Goal: Transaction & Acquisition: Purchase product/service

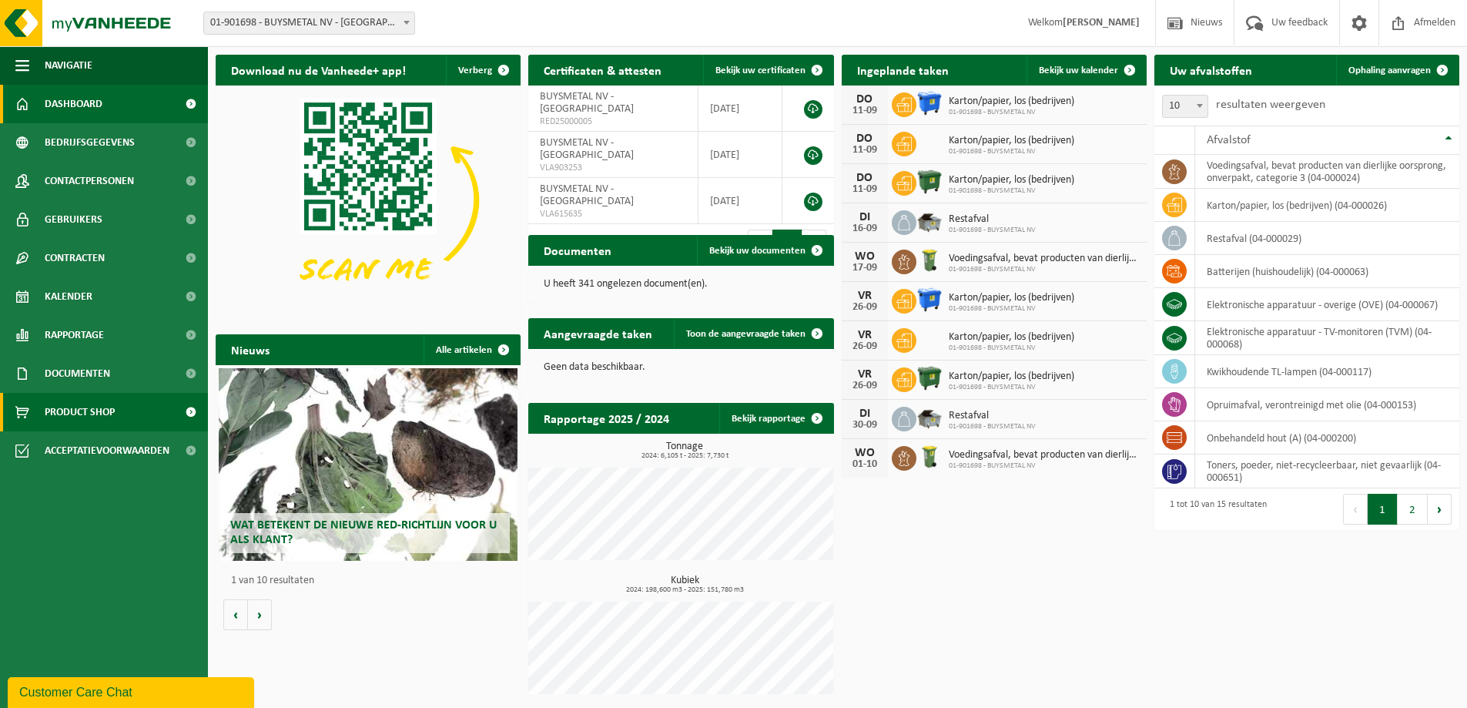
click at [99, 410] on span "Product Shop" at bounding box center [80, 412] width 70 height 39
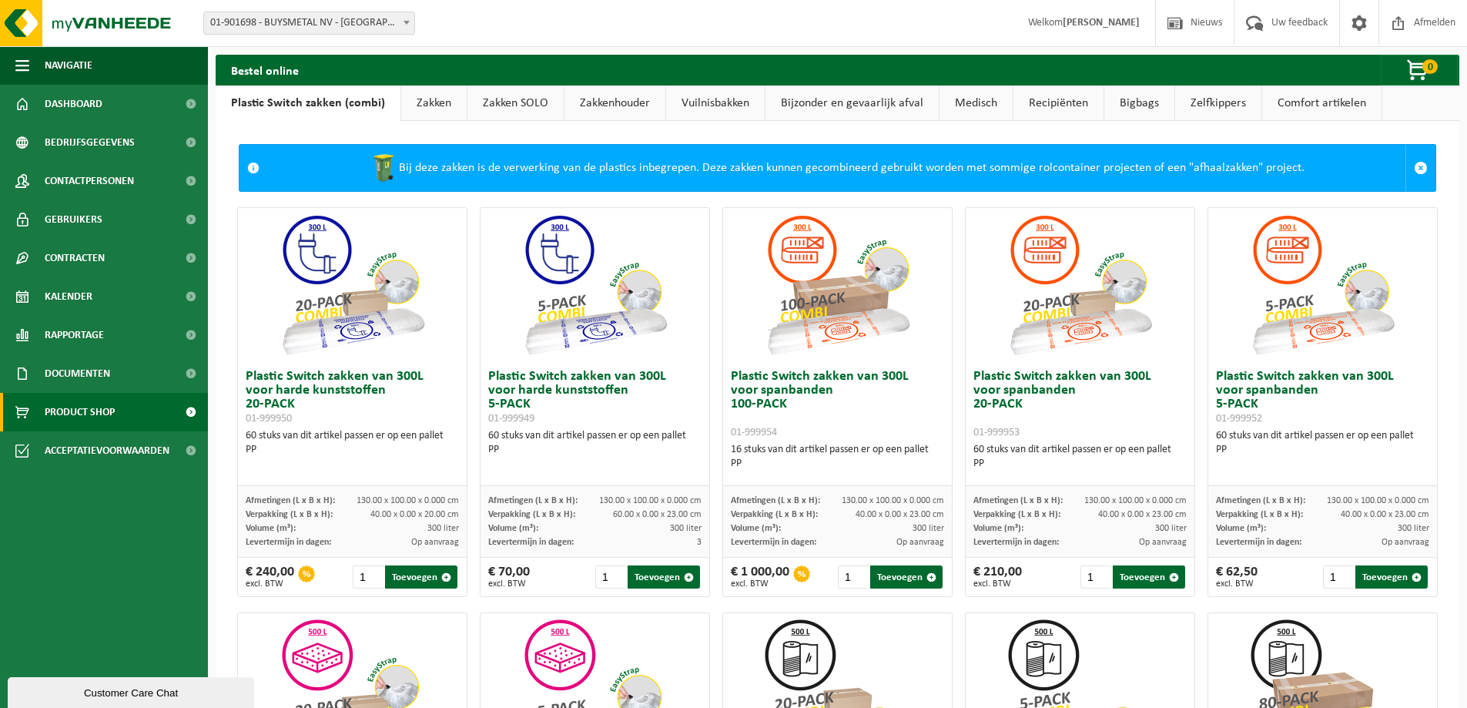
click at [504, 101] on link "Zakken SOLO" at bounding box center [516, 102] width 96 height 35
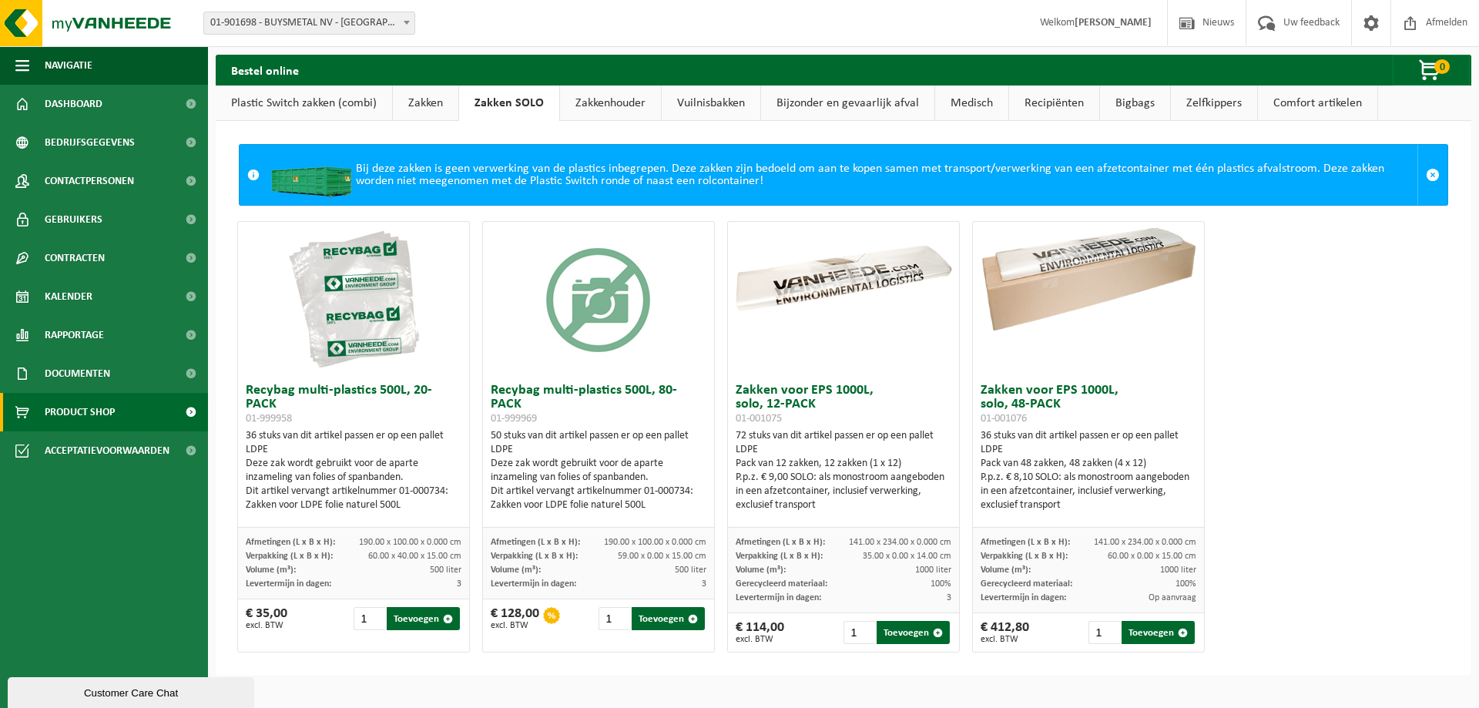
click at [436, 103] on link "Zakken" at bounding box center [425, 102] width 65 height 35
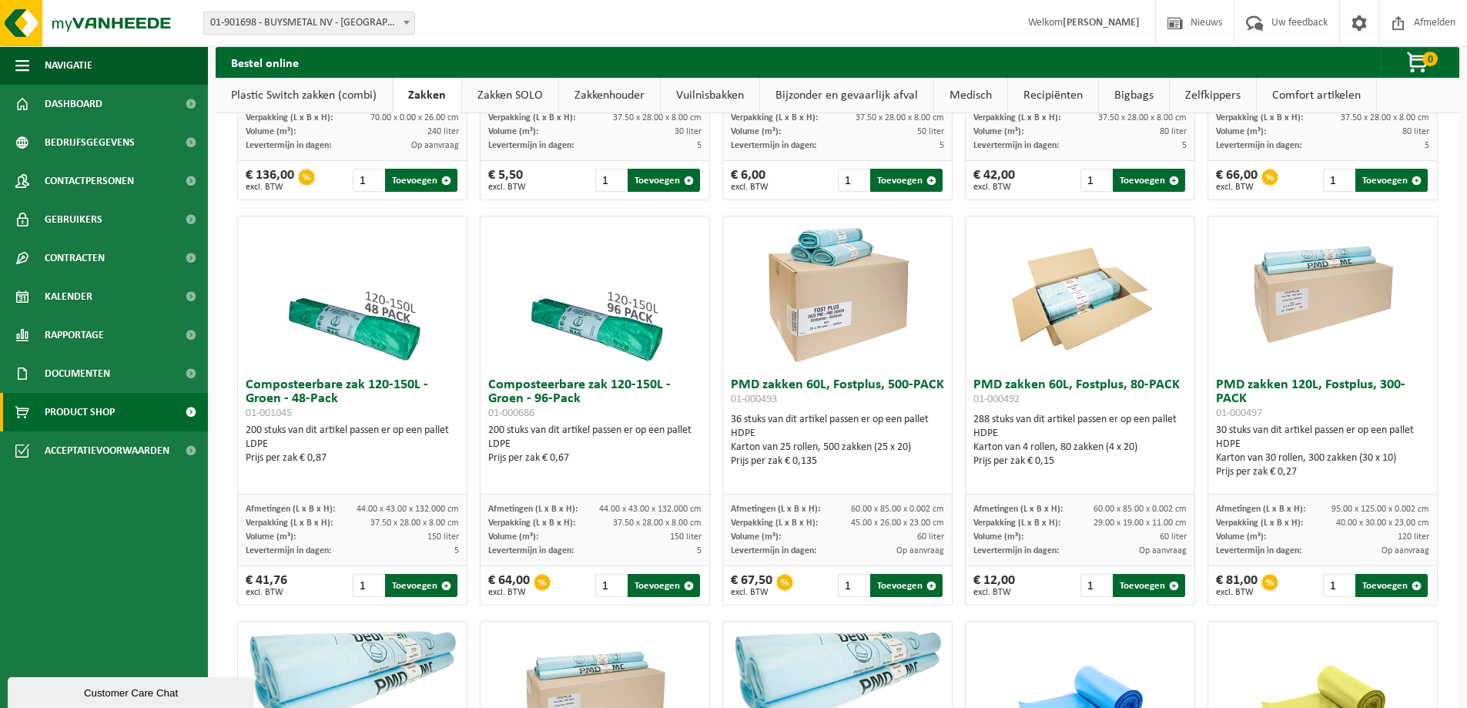
scroll to position [638, 0]
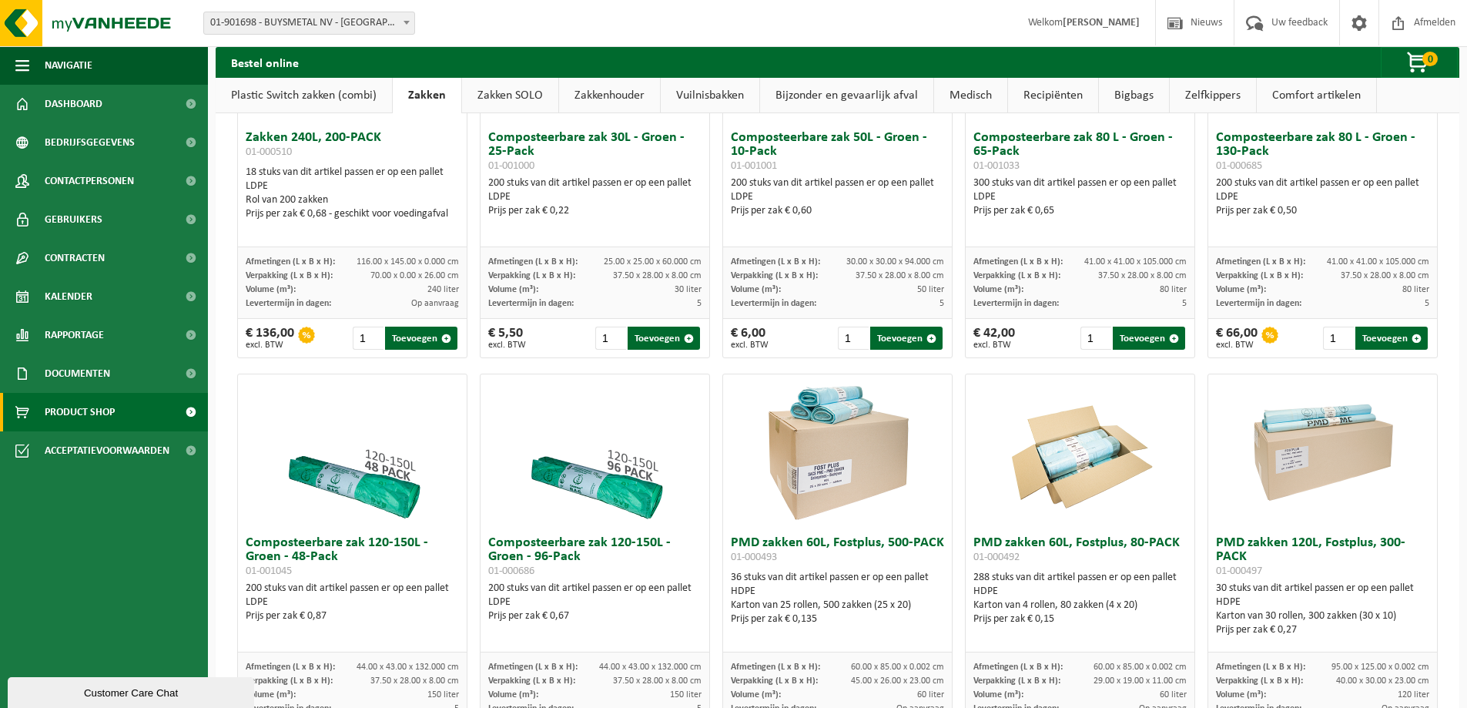
click at [292, 89] on link "Plastic Switch zakken (combi)" at bounding box center [304, 95] width 176 height 35
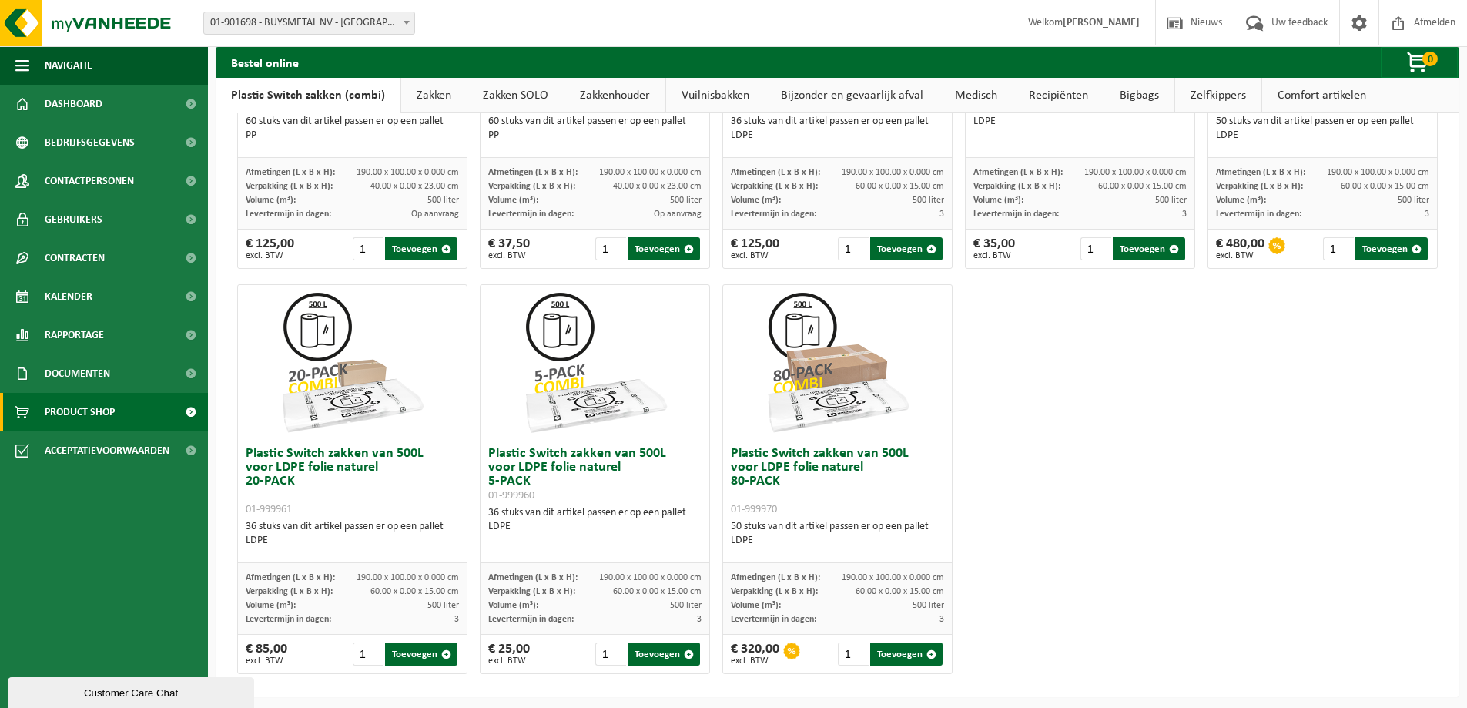
scroll to position [738, 0]
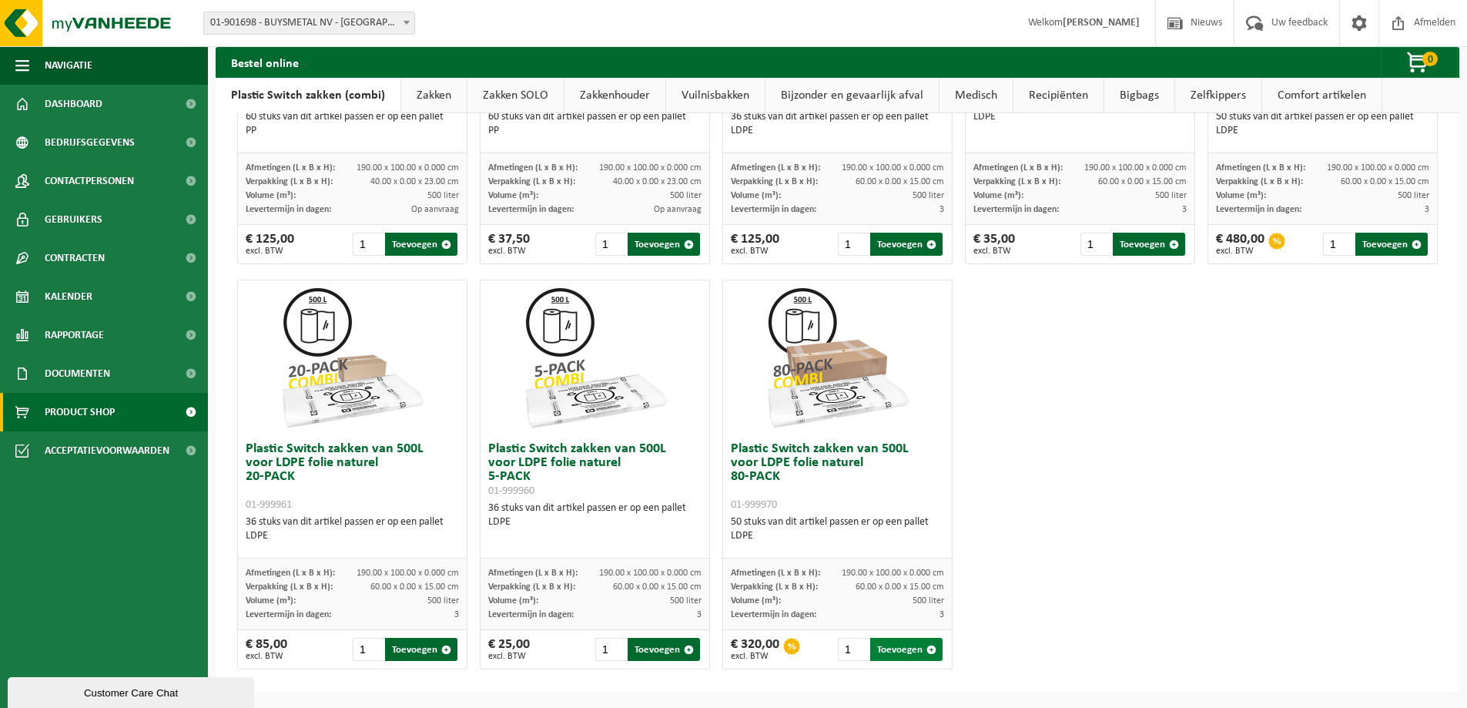
click at [891, 650] on button "Toevoegen" at bounding box center [906, 649] width 72 height 23
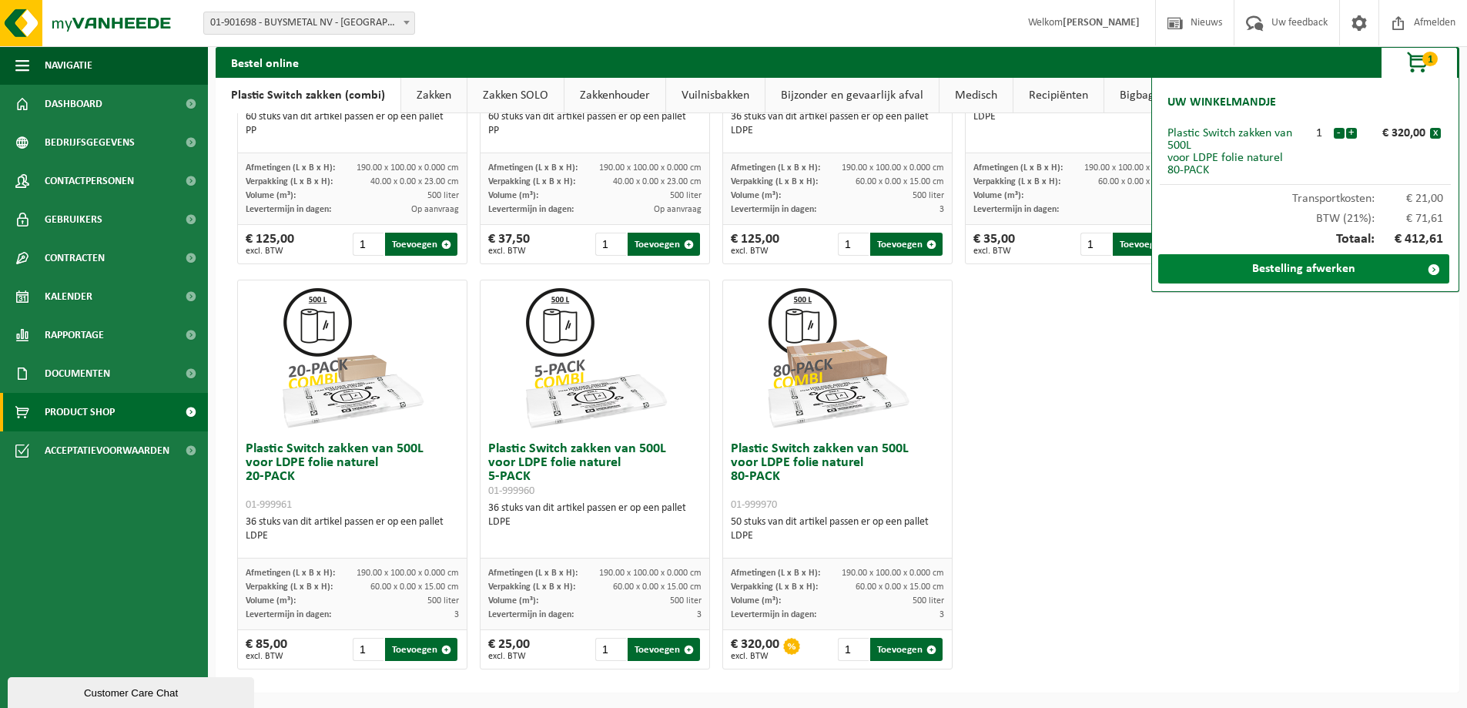
click at [1333, 265] on link "Bestelling afwerken" at bounding box center [1303, 268] width 291 height 29
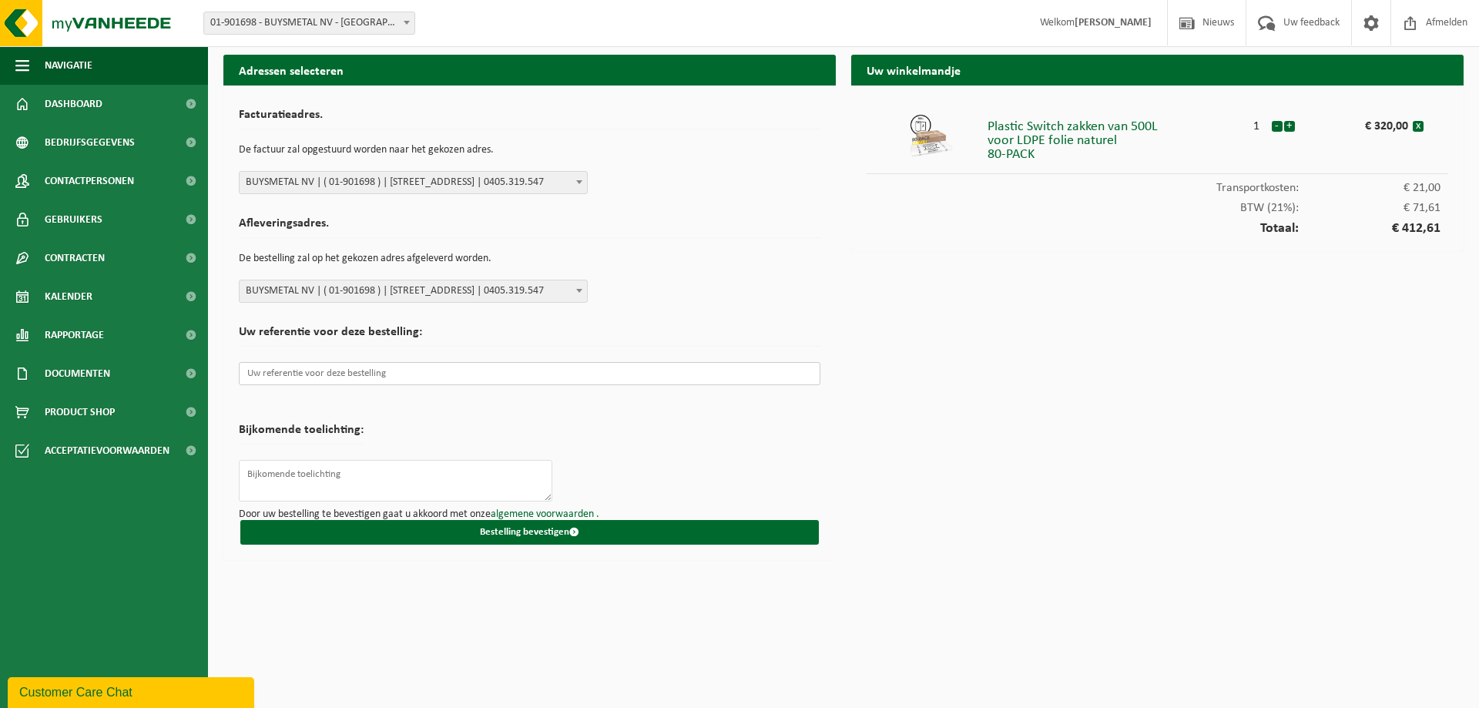
click at [374, 370] on input "text" at bounding box center [530, 373] width 582 height 23
type input "w"
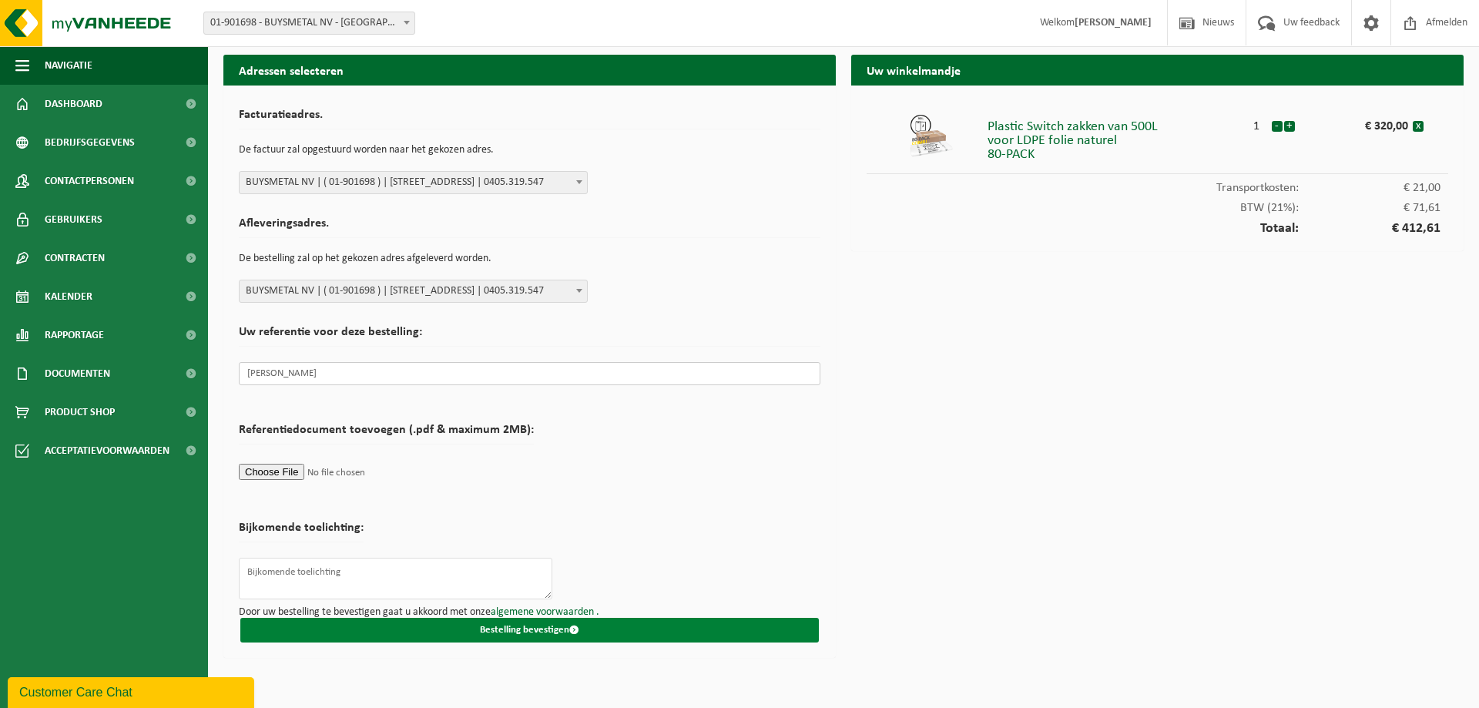
type input "[PERSON_NAME]"
click at [498, 629] on button "Bestelling bevestigen" at bounding box center [529, 630] width 578 height 25
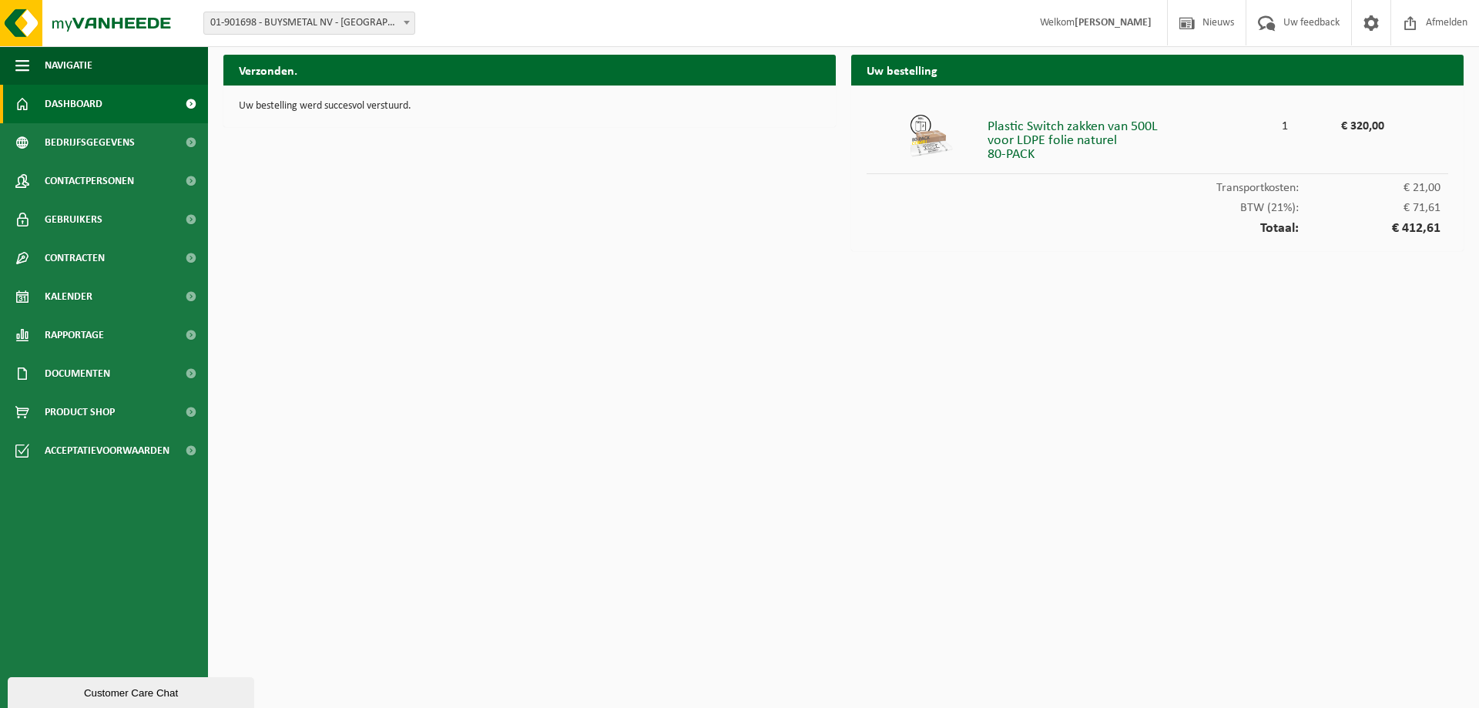
click at [82, 92] on span "Dashboard" at bounding box center [74, 104] width 58 height 39
